Goal: Navigation & Orientation: Find specific page/section

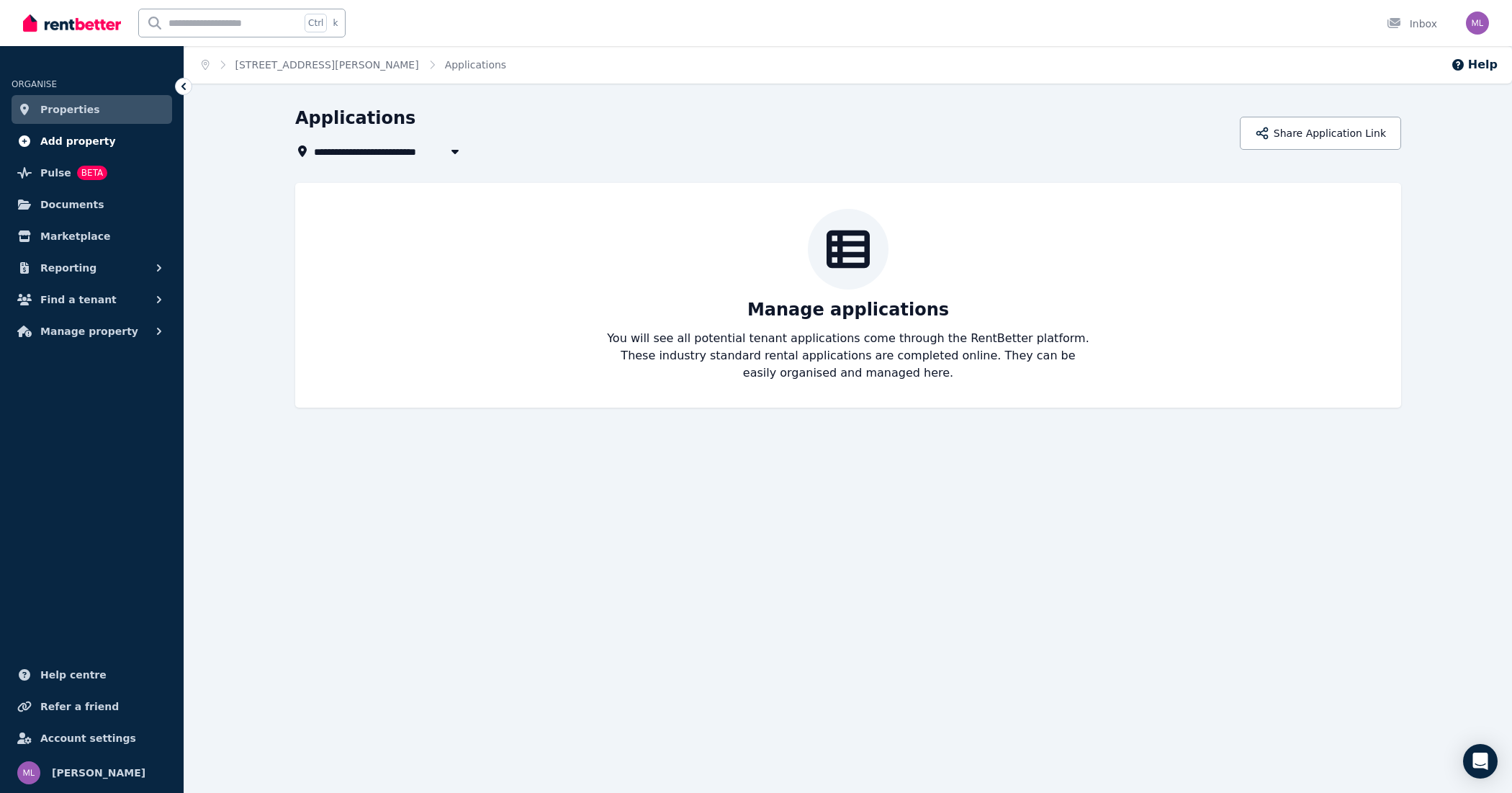
click at [58, 141] on span "Add property" at bounding box center [78, 141] width 75 height 17
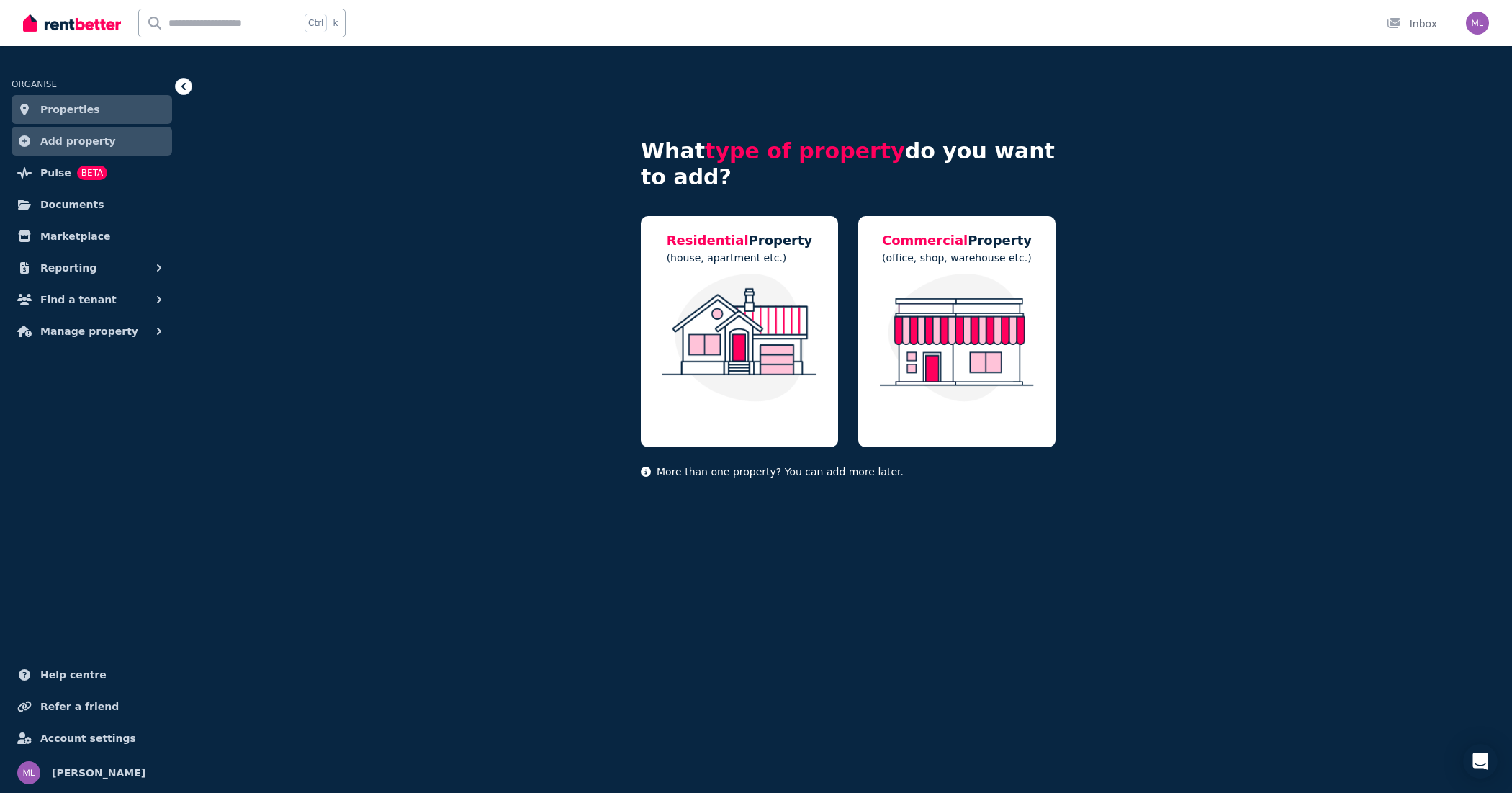
click at [97, 579] on ul "ORGANISE Properties Add property Pulse BETA Documents Marketplace Reporting Fin…" at bounding box center [91, 427] width 183 height 733
click at [88, 22] on img at bounding box center [72, 23] width 98 height 22
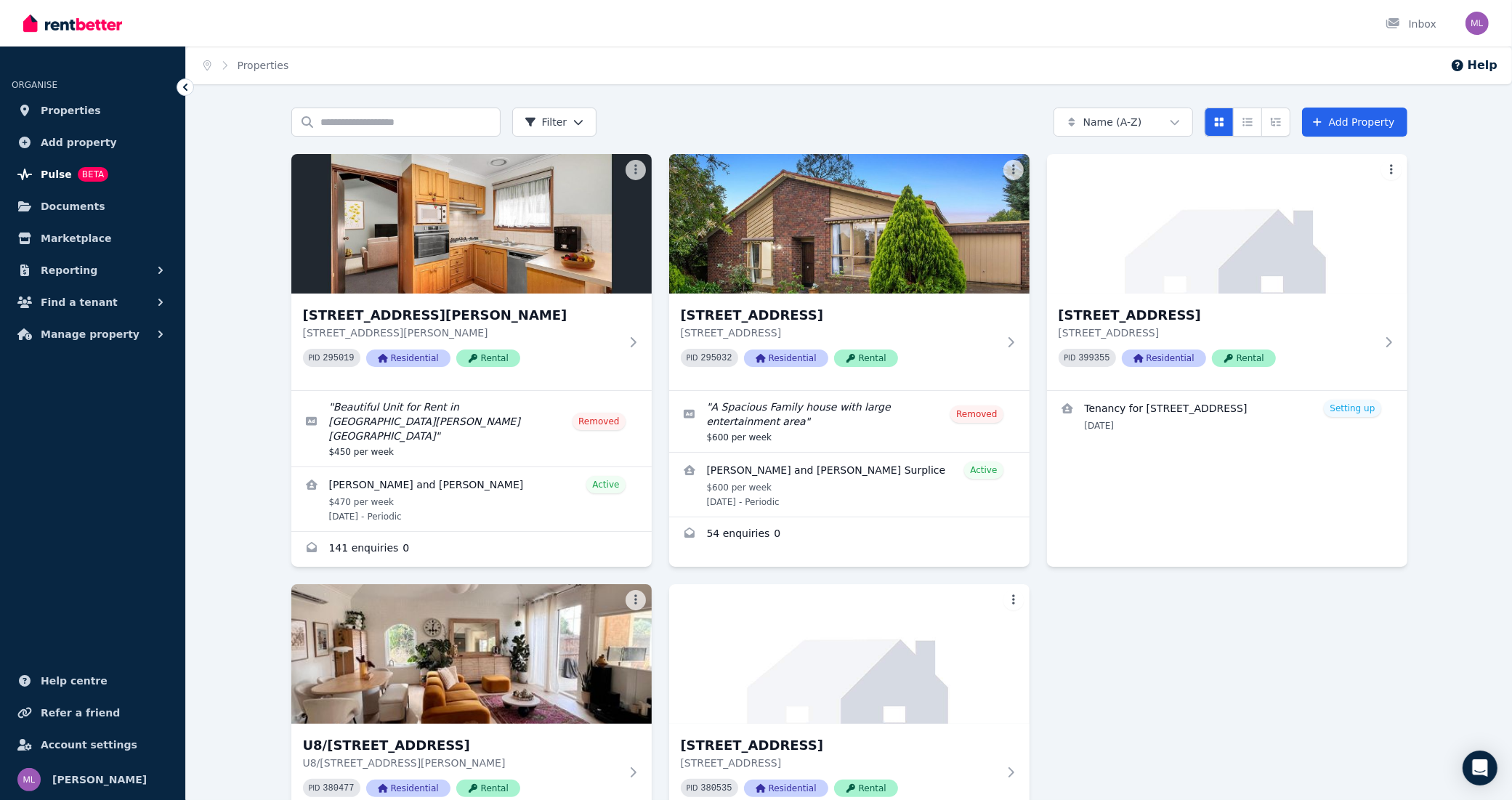
click at [46, 176] on span "Pulse" at bounding box center [56, 174] width 31 height 18
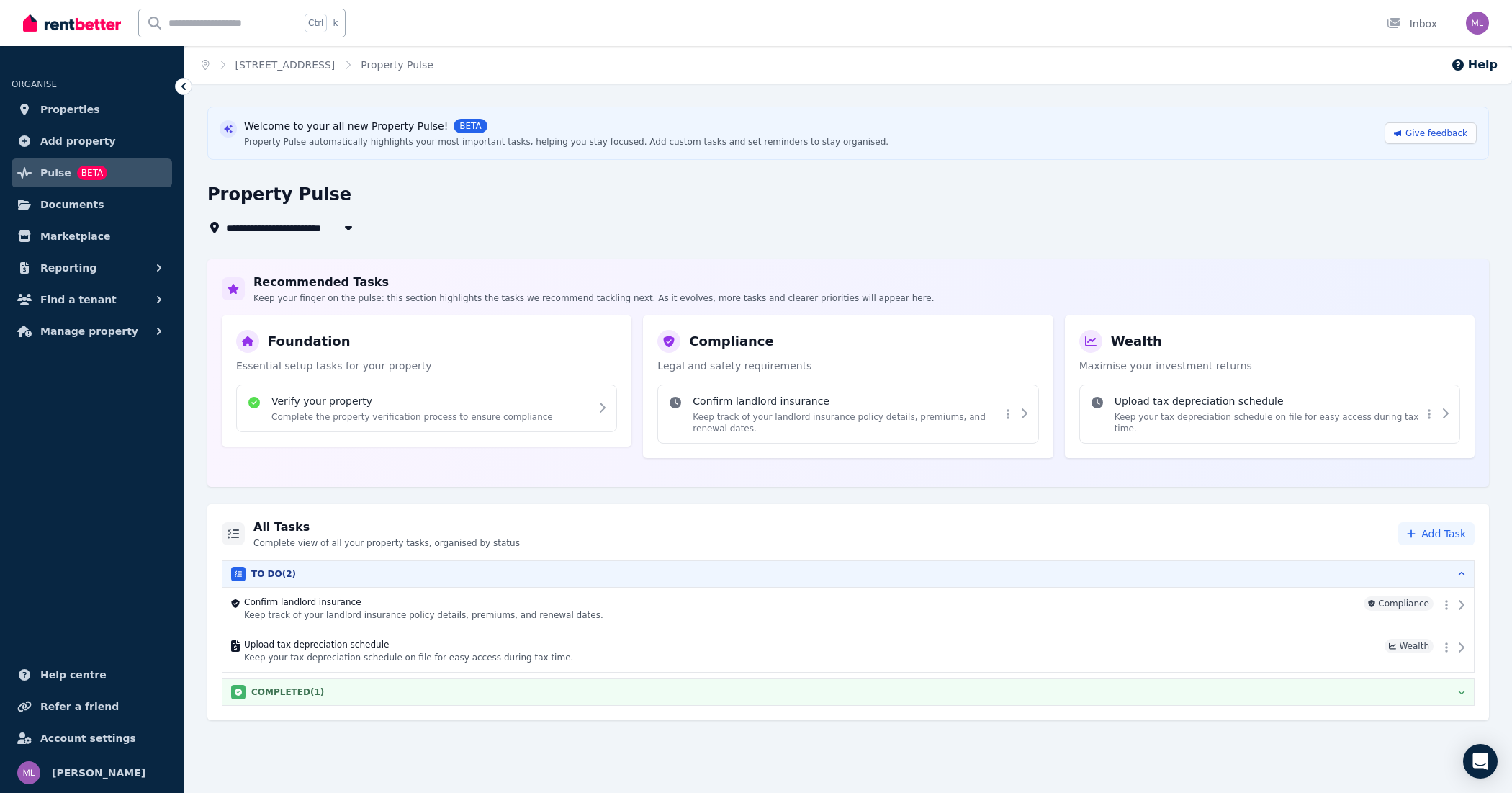
click at [322, 696] on div "COMPLETED ( 1 )" at bounding box center [848, 692] width 1234 height 14
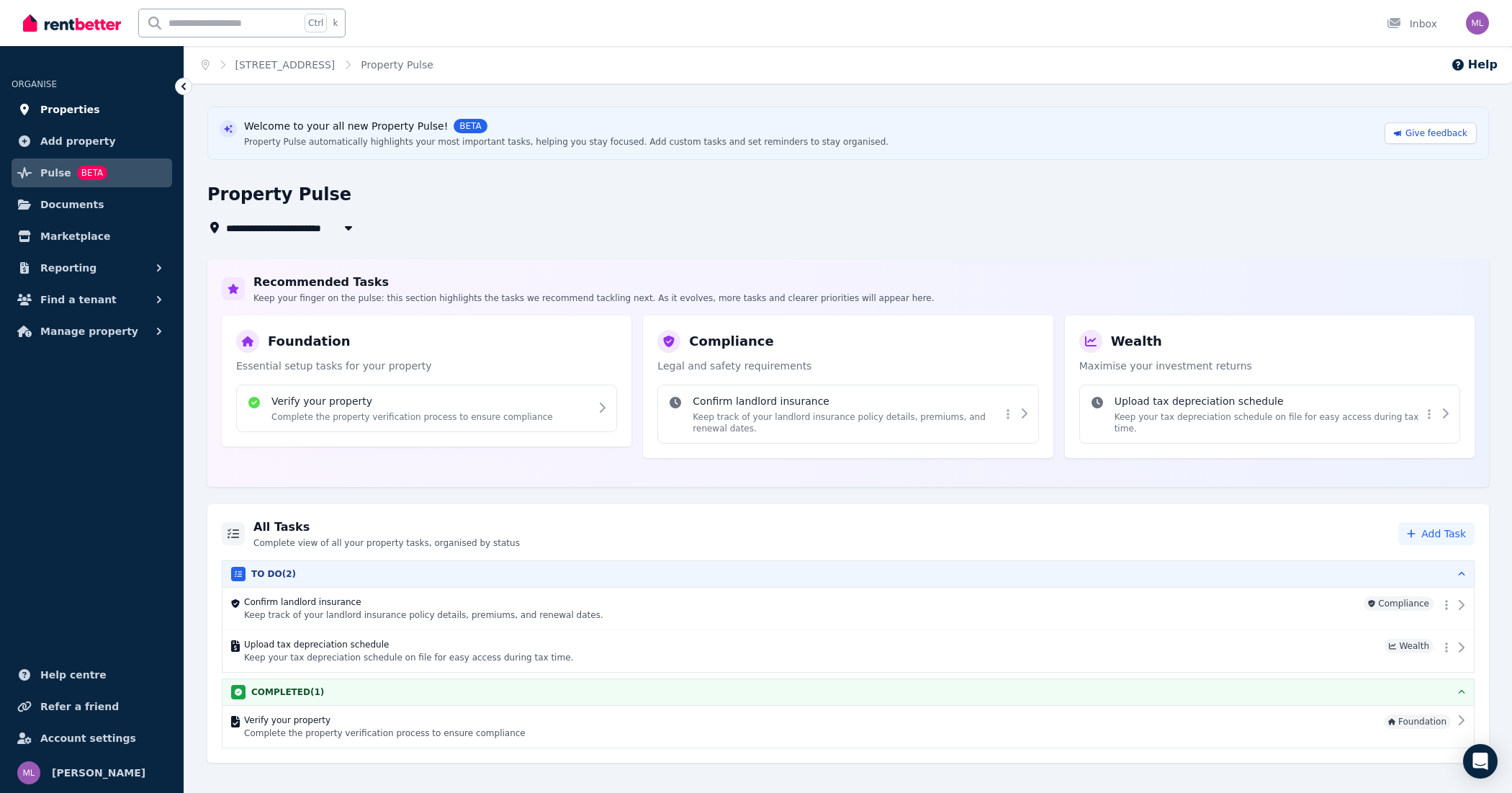
click at [77, 112] on span "Properties" at bounding box center [69, 110] width 60 height 17
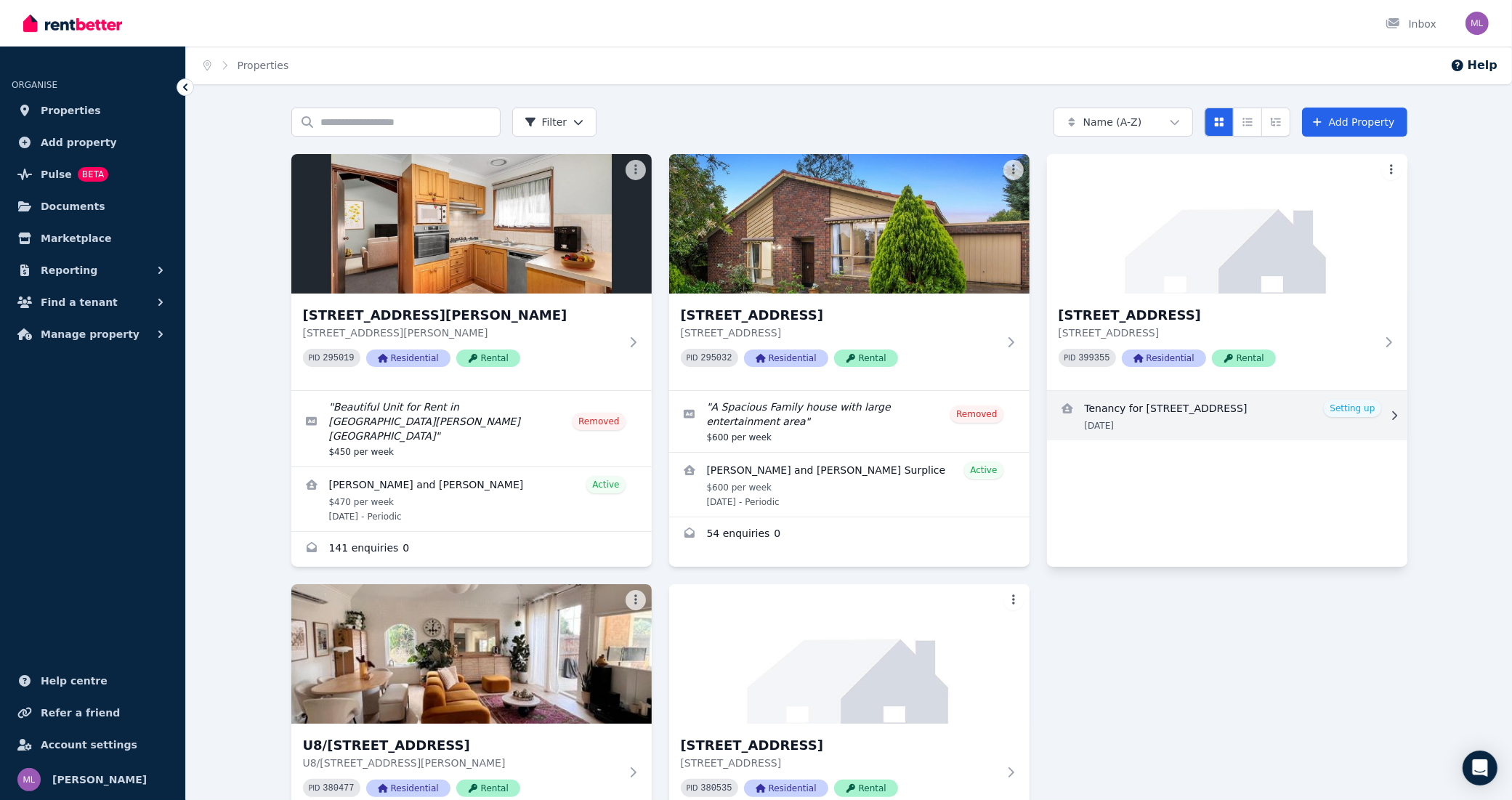
click at [1172, 411] on link "View details for Tenancy for 47 Centenary Dr, Mill Park" at bounding box center [1227, 415] width 360 height 50
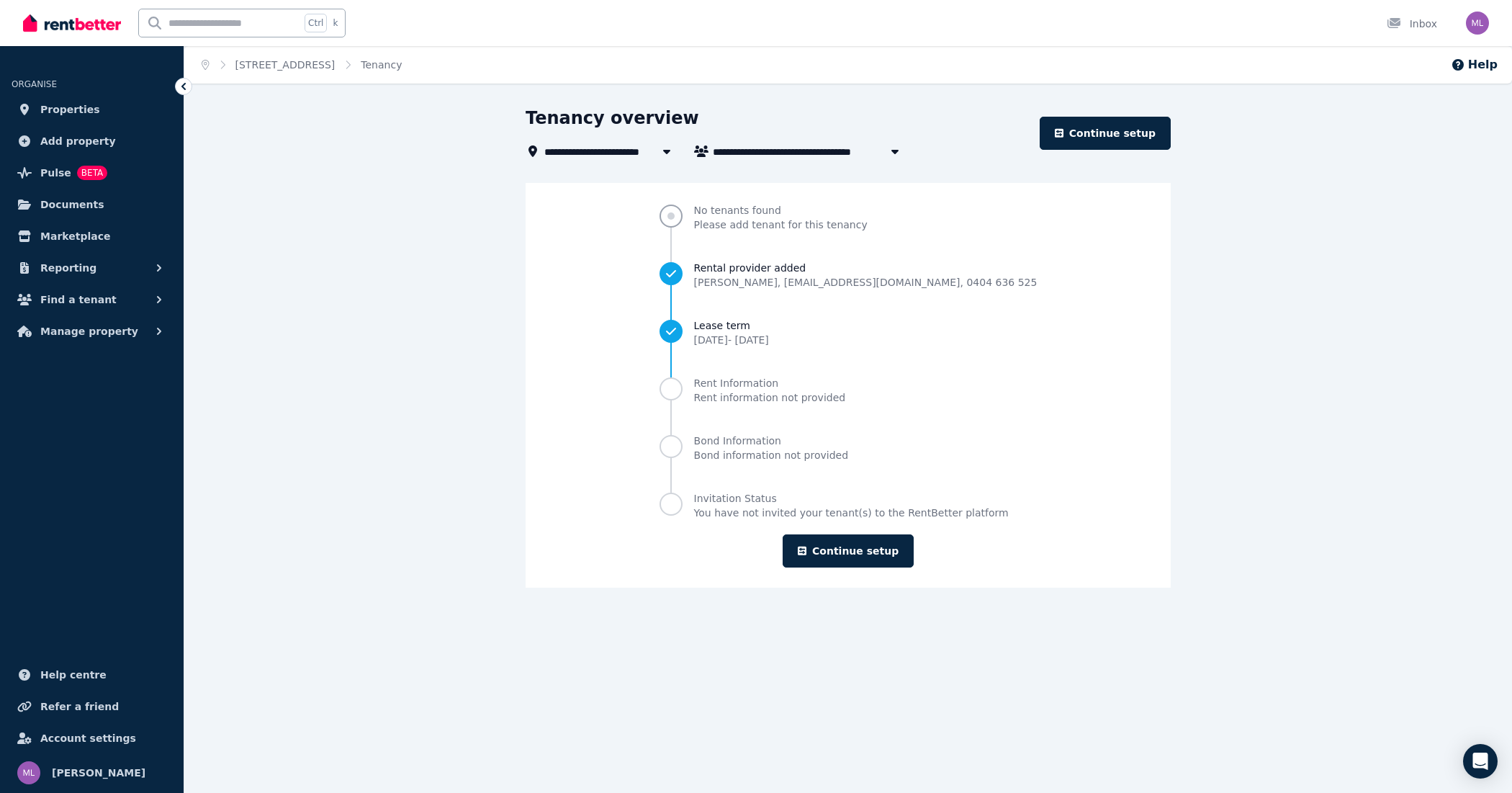
click at [758, 216] on span "No tenants found" at bounding box center [781, 210] width 174 height 14
click at [675, 217] on span "Progress" at bounding box center [671, 216] width 8 height 8
